Goal: Task Accomplishment & Management: Manage account settings

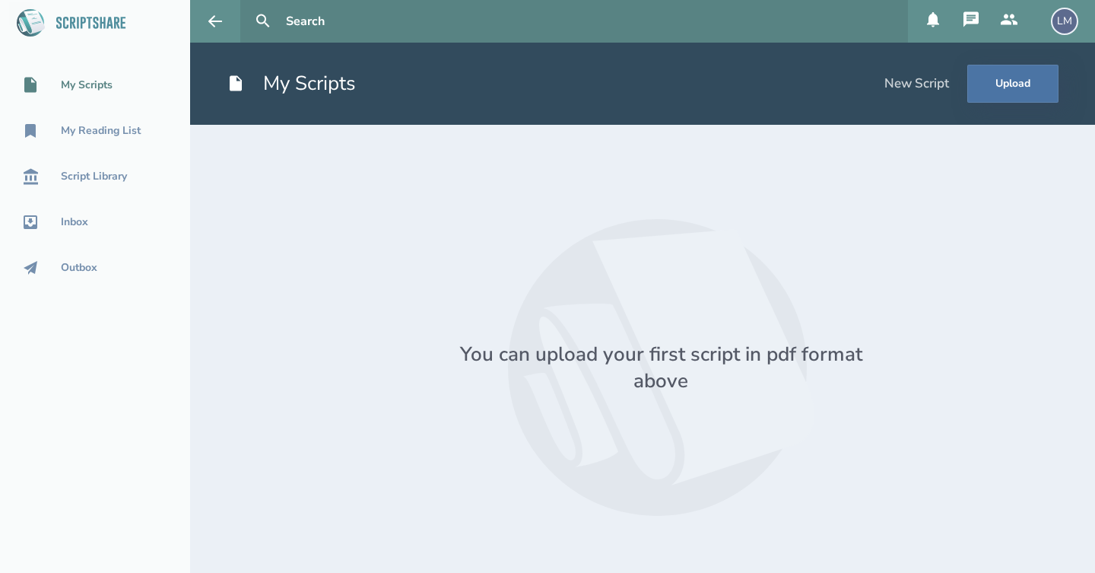
click at [784, 356] on div "You can upload your first script in pdf format above" at bounding box center [661, 367] width 456 height 53
click at [1008, 76] on button "Upload" at bounding box center [1012, 84] width 91 height 38
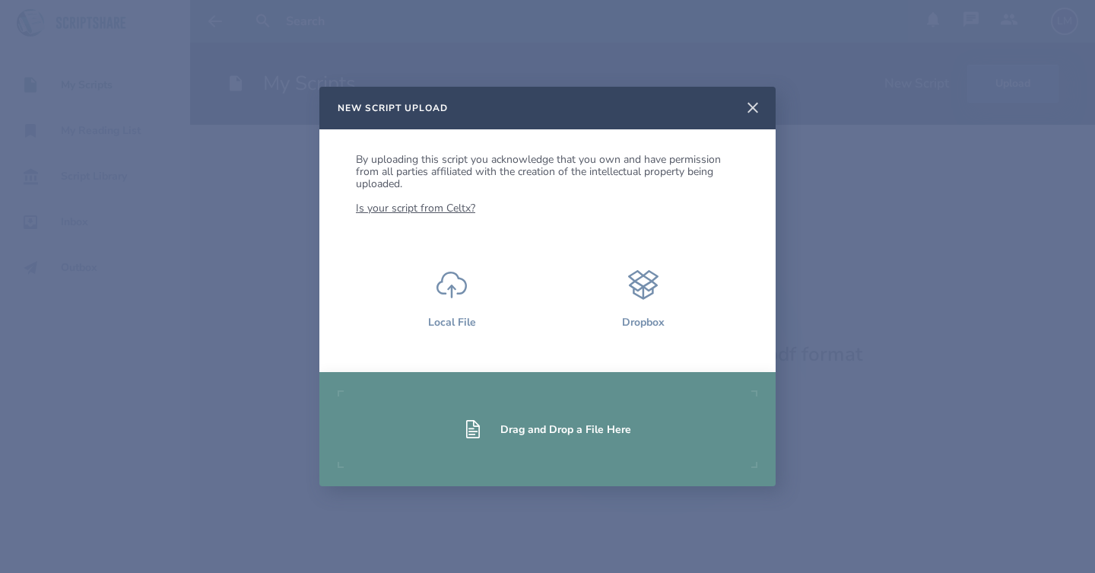
click at [754, 106] on icon at bounding box center [753, 107] width 11 height 11
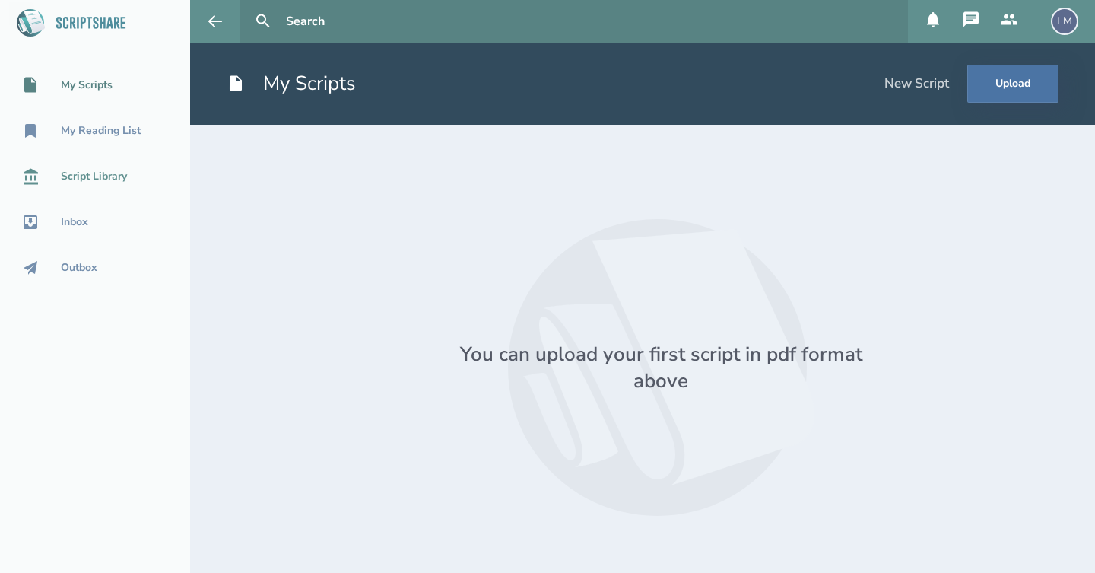
click at [94, 184] on div "Script Library" at bounding box center [95, 176] width 190 height 18
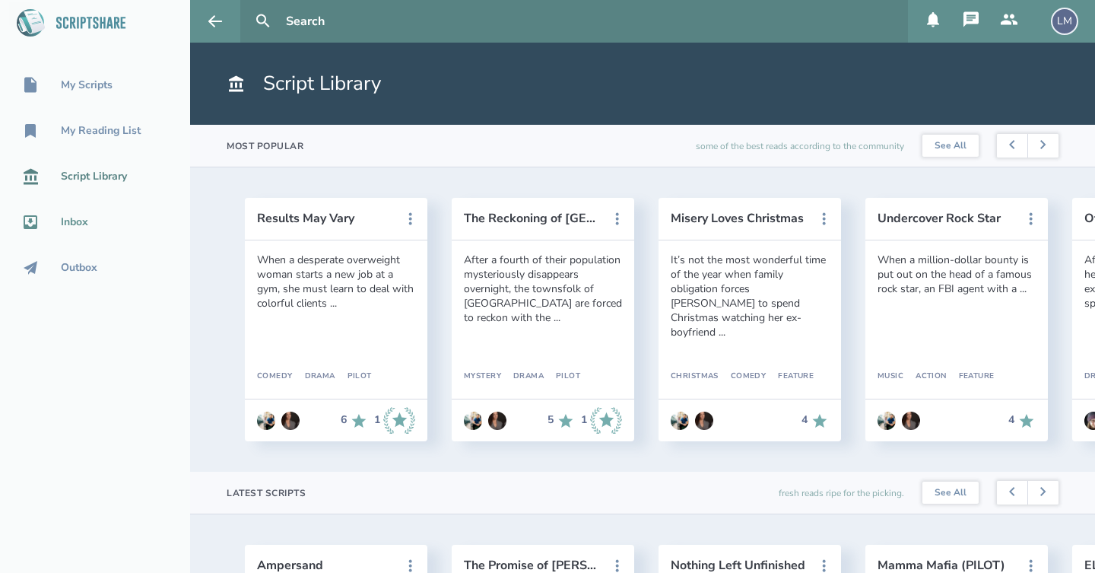
click at [84, 218] on div "Inbox" at bounding box center [74, 222] width 27 height 12
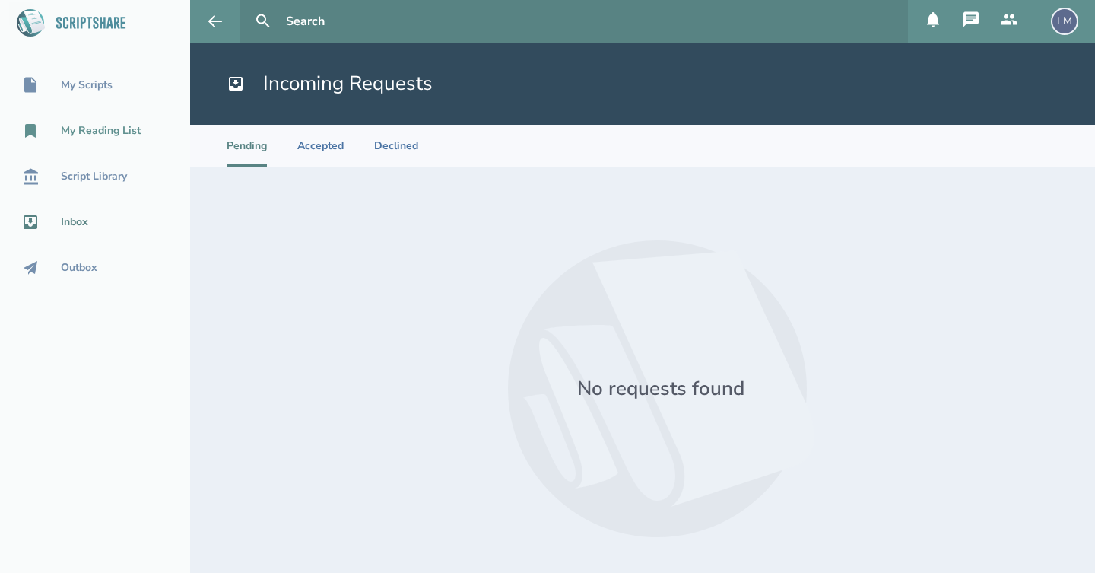
click at [78, 132] on div "My Reading List" at bounding box center [101, 131] width 80 height 12
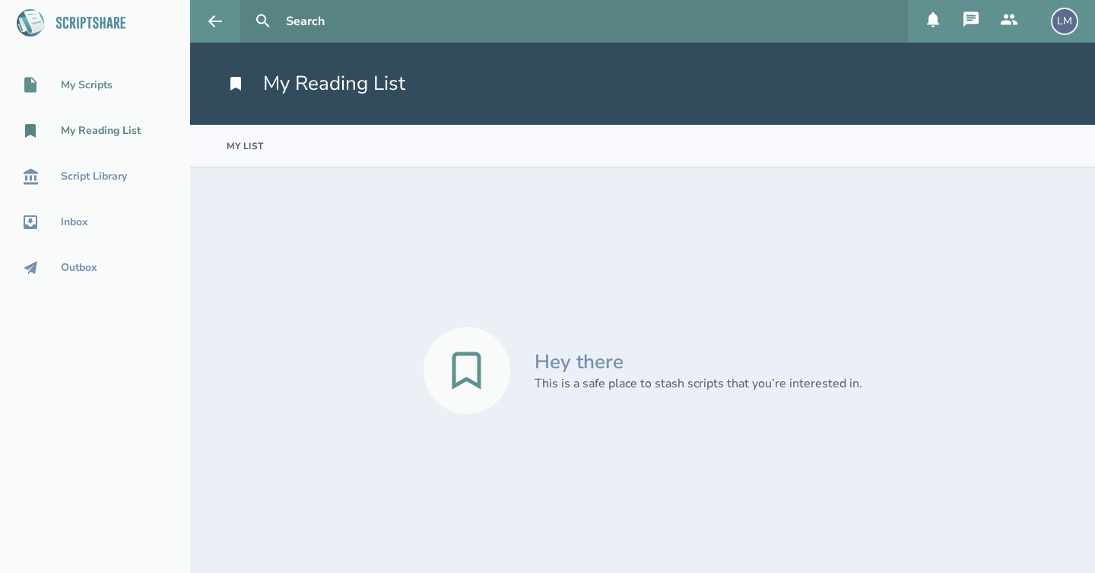
click at [78, 84] on div "My Scripts" at bounding box center [87, 85] width 52 height 12
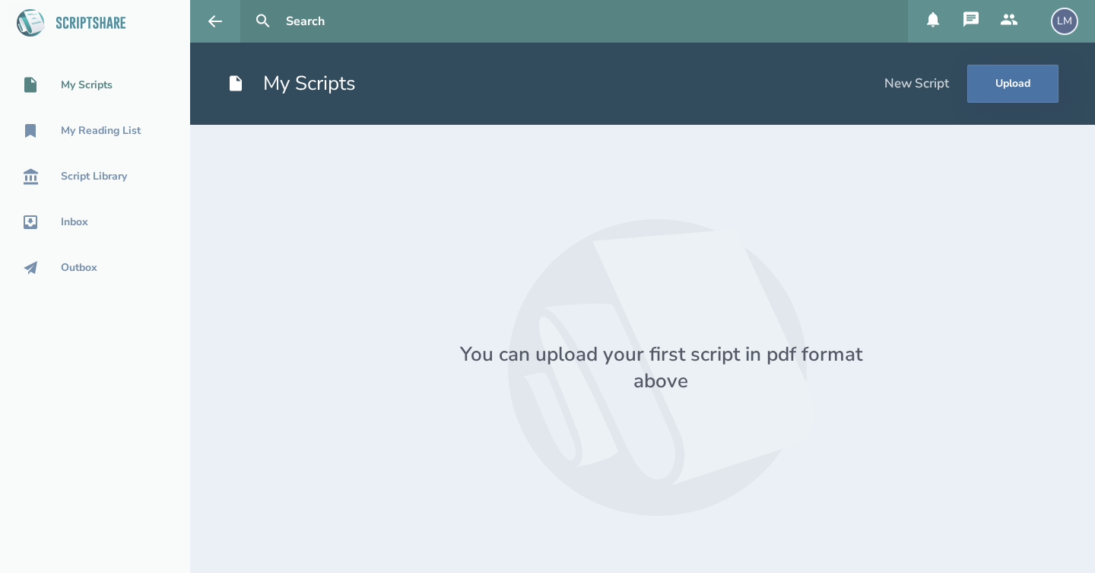
click at [441, 344] on div "You can upload your first script in pdf format above" at bounding box center [661, 367] width 456 height 53
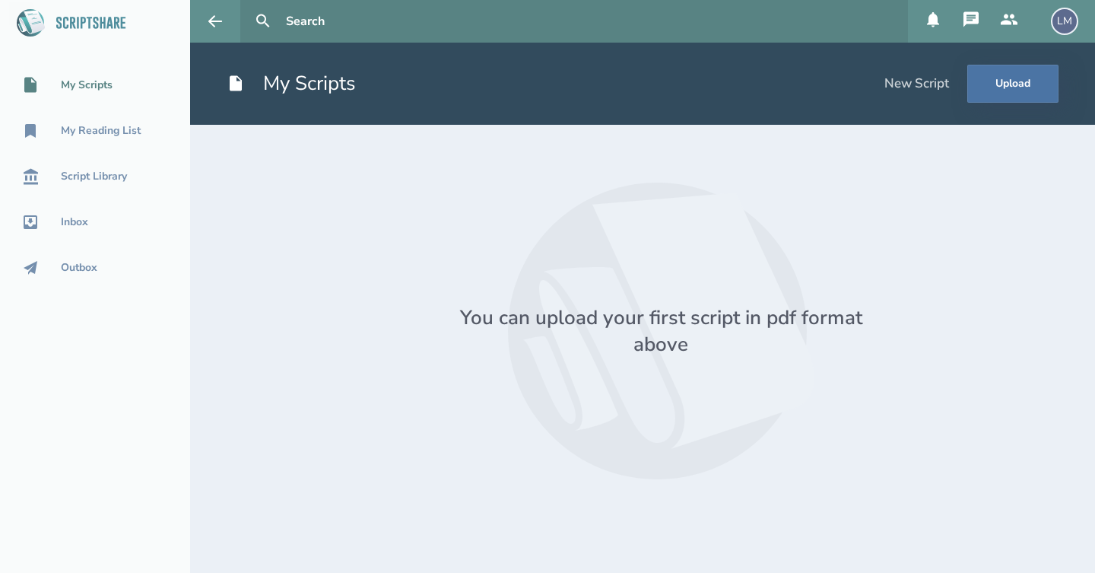
scroll to position [37, 0]
click at [1005, 18] on icon at bounding box center [1009, 20] width 18 height 18
click at [1070, 17] on div "LM" at bounding box center [1064, 21] width 27 height 27
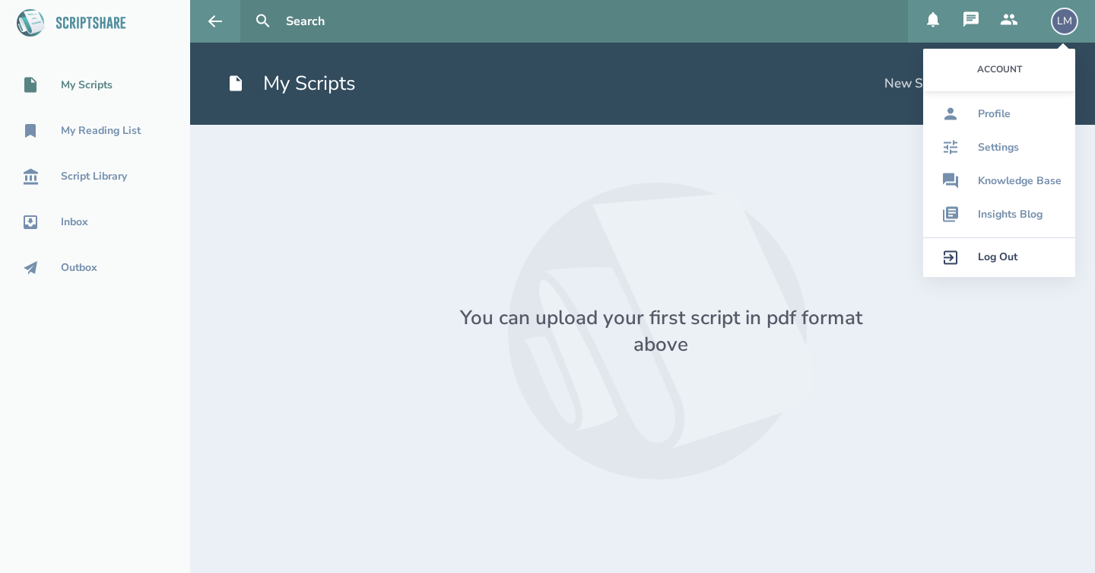
click at [1014, 256] on div "Log Out" at bounding box center [998, 257] width 40 height 12
